Goal: Check status: Check status

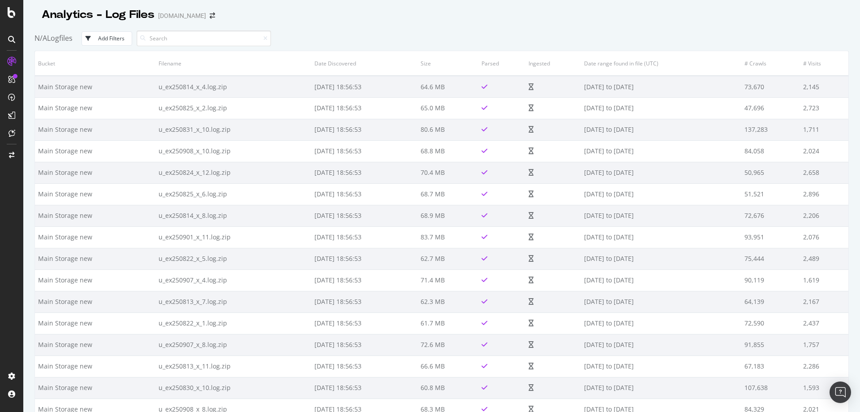
scroll to position [1747, 0]
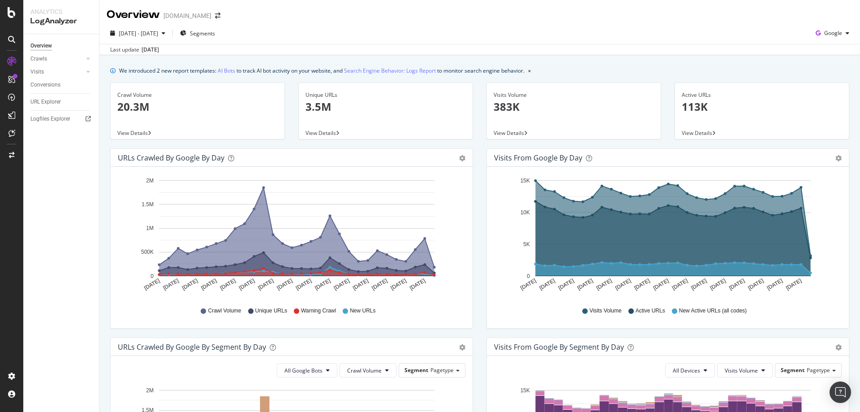
click at [480, 211] on div "Visits from Google by day Area Table Hold CTRL while clicking to filter the rep…" at bounding box center [668, 242] width 376 height 189
click at [156, 49] on div "[DATE]" at bounding box center [150, 50] width 17 height 8
click at [158, 36] on span "[DATE] - [DATE]" at bounding box center [138, 34] width 39 height 8
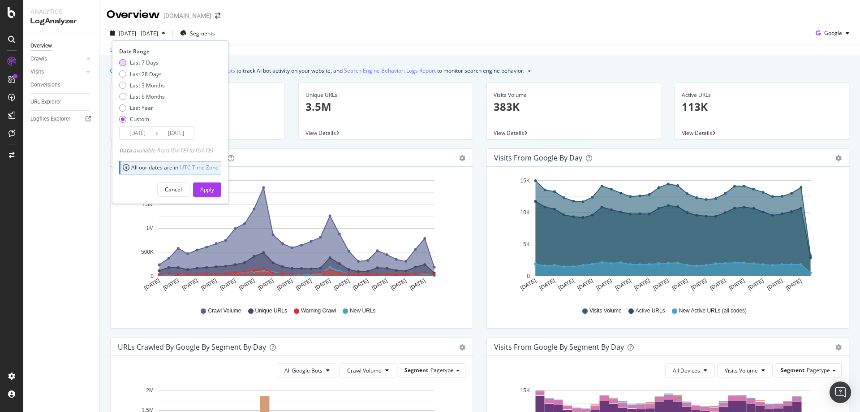
click at [142, 62] on div "Last 7 Days" at bounding box center [144, 63] width 29 height 8
type input "[DATE]"
click at [214, 184] on div "Apply" at bounding box center [207, 189] width 14 height 13
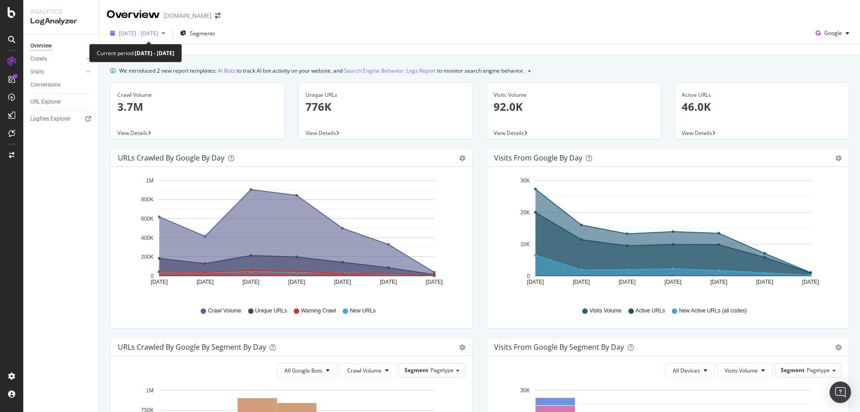
click at [158, 34] on span "[DATE] - [DATE]" at bounding box center [138, 34] width 39 height 8
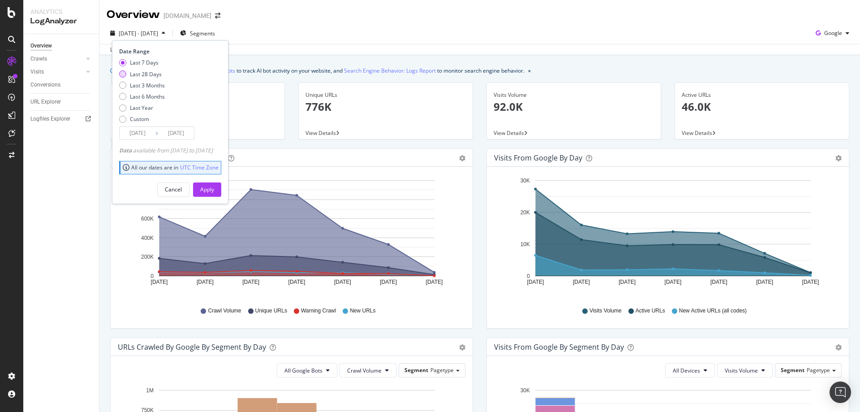
click at [151, 75] on div "Last 28 Days" at bounding box center [146, 74] width 32 height 8
type input "[DATE]"
click at [221, 189] on button "Apply" at bounding box center [207, 189] width 28 height 14
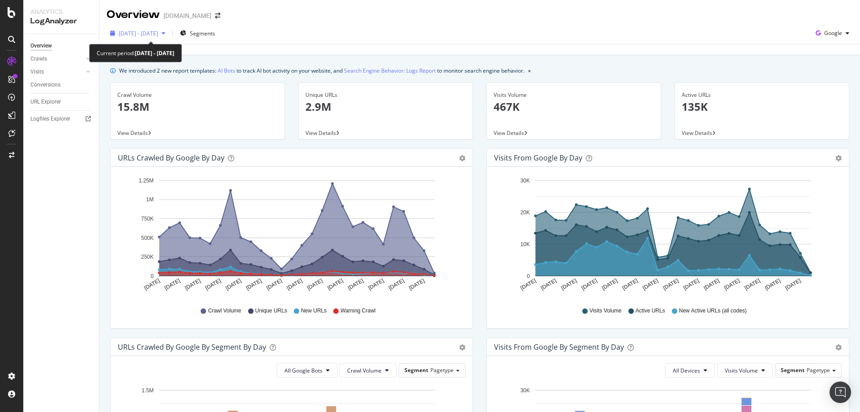
click at [152, 34] on span "[DATE] - [DATE]" at bounding box center [138, 34] width 39 height 8
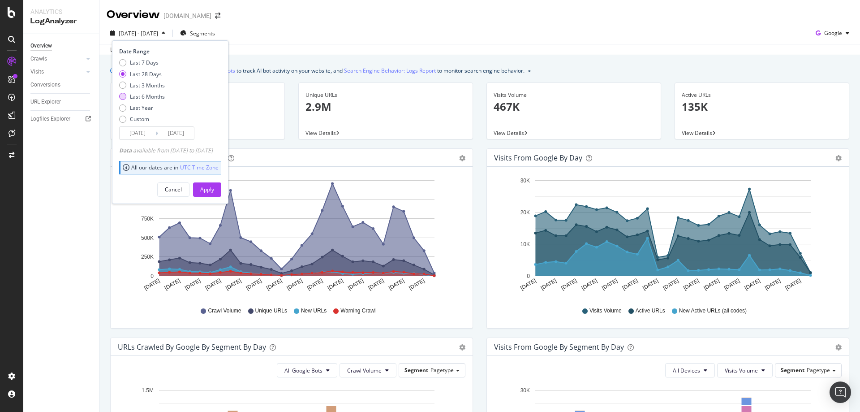
click at [154, 96] on div "Last 6 Months" at bounding box center [147, 97] width 35 height 8
type input "[DATE]"
click at [214, 190] on div "Apply" at bounding box center [207, 189] width 14 height 8
